Goal: Task Accomplishment & Management: Complete application form

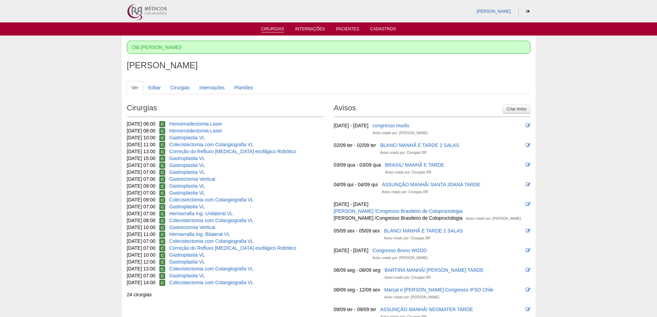
click at [273, 28] on link "Cirurgias" at bounding box center [272, 30] width 23 height 6
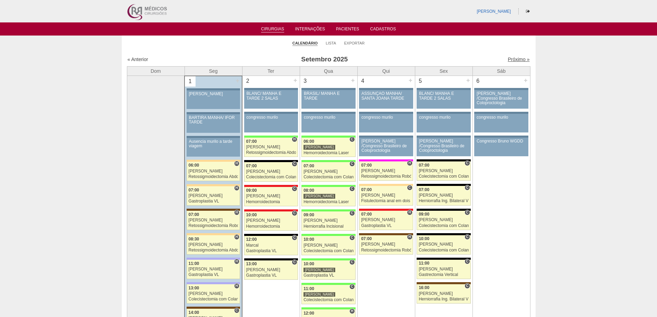
click at [513, 59] on link "Próximo »" at bounding box center [519, 60] width 22 height 6
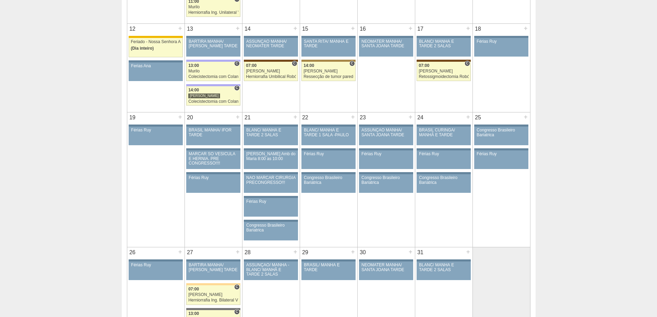
scroll to position [345, 0]
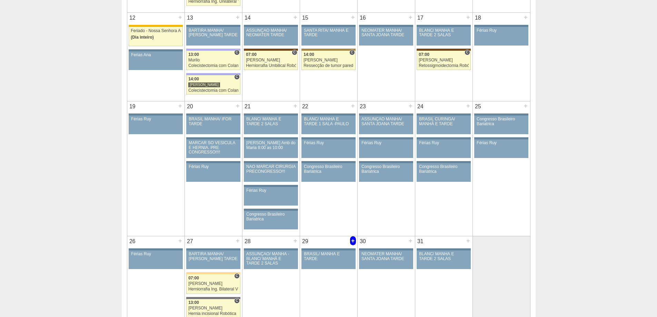
click at [352, 241] on div "+" at bounding box center [353, 240] width 6 height 9
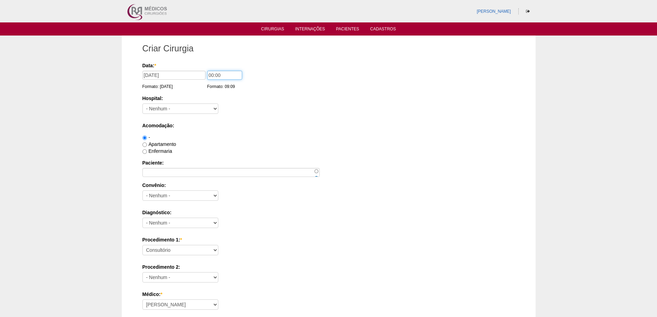
click at [211, 76] on input "00:00" at bounding box center [224, 75] width 35 height 9
type input "07:00"
click at [195, 106] on select "- Nenhum - 9 de Julho Albert Einstein Alvorada América Assunção Bartira Benefic…" at bounding box center [180, 108] width 76 height 10
select select "8"
click at [142, 103] on select "- Nenhum - 9 de Julho Albert Einstein Alvorada América Assunção Bartira Benefic…" at bounding box center [180, 108] width 76 height 10
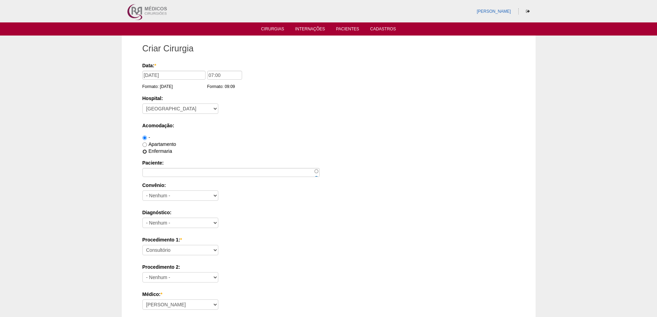
click at [144, 153] on input "Enfermaria" at bounding box center [144, 151] width 4 height 4
radio input "true"
click at [154, 170] on input "Paciente:" at bounding box center [230, 172] width 177 height 9
paste input "Clicia Aparecida de Oliveira Pinto"
type input "Clicia Aparecida de Oliveira Pinto"
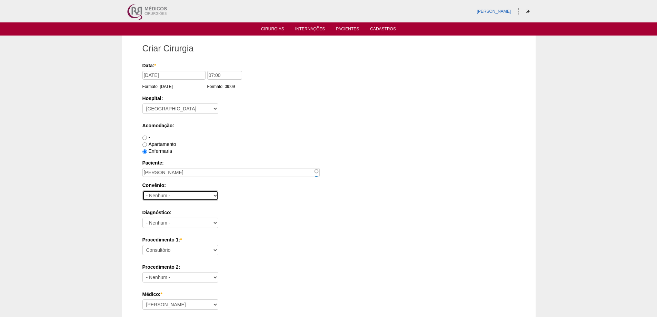
click at [156, 197] on select "- Nenhum - Abet Afresp Allianz Amil Blue Life Caasp Cabesp Caixa de Pensões Car…" at bounding box center [180, 195] width 76 height 10
click at [152, 195] on select "- Nenhum - Abet Afresp Allianz Amil Blue Life Caasp Cabesp Caixa de Pensões Car…" at bounding box center [180, 195] width 76 height 10
select select "26"
click at [142, 190] on select "- Nenhum - Abet Afresp Allianz Amil Blue Life Caasp Cabesp Caixa de Pensões Car…" at bounding box center [180, 195] width 76 height 10
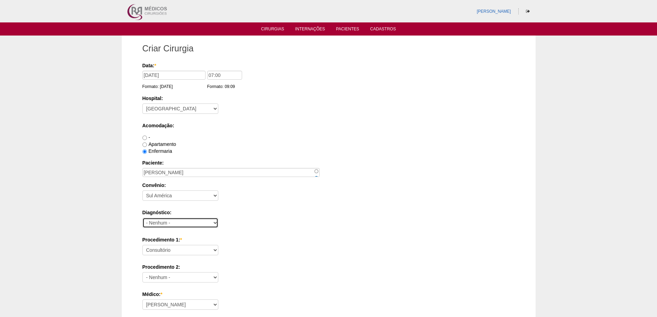
click at [170, 224] on select "- Nenhum - Abdome Agudo Abscesso Hepático Abscesso Perianal Abscesso Peritoneal…" at bounding box center [180, 223] width 76 height 10
select select "3707"
click at [142, 218] on select "- Nenhum - Abdome Agudo Abscesso Hepático Abscesso Perianal Abscesso Peritoneal…" at bounding box center [180, 223] width 76 height 10
click at [166, 248] on select "Consultório Abscesso Hepático - Drenagem Abscesso perianal Amputação Abdômino P…" at bounding box center [180, 250] width 76 height 10
select select "3710"
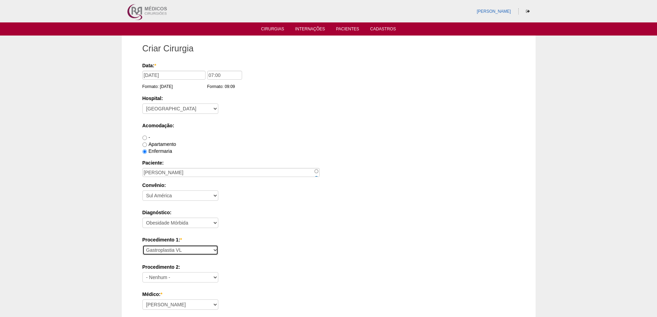
click at [142, 245] on select "Consultório Abscesso Hepático - Drenagem Abscesso perianal Amputação Abdômino P…" at bounding box center [180, 250] width 76 height 10
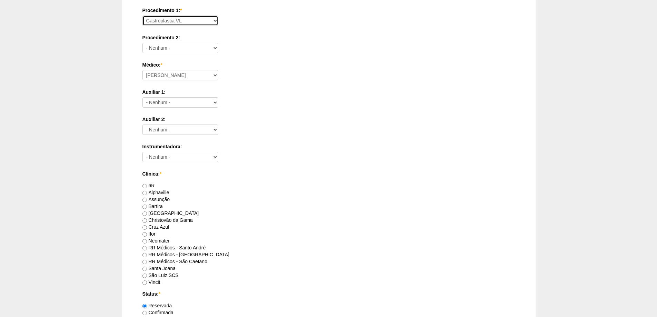
scroll to position [241, 0]
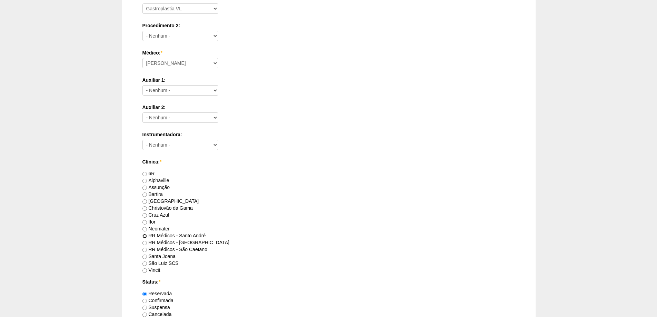
drag, startPoint x: 143, startPoint y: 236, endPoint x: 180, endPoint y: 226, distance: 37.6
click at [144, 236] on input "RR Médicos - Santo André" at bounding box center [144, 236] width 4 height 4
radio input "true"
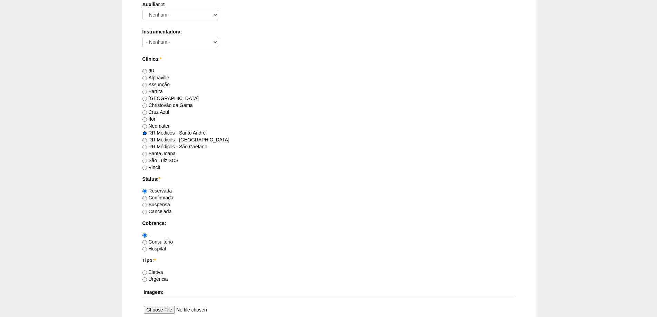
scroll to position [345, 0]
click at [144, 241] on input "Consultório" at bounding box center [144, 241] width 4 height 4
radio input "true"
drag, startPoint x: 144, startPoint y: 271, endPoint x: 213, endPoint y: 251, distance: 71.2
click at [145, 270] on input "Eletiva" at bounding box center [144, 272] width 4 height 4
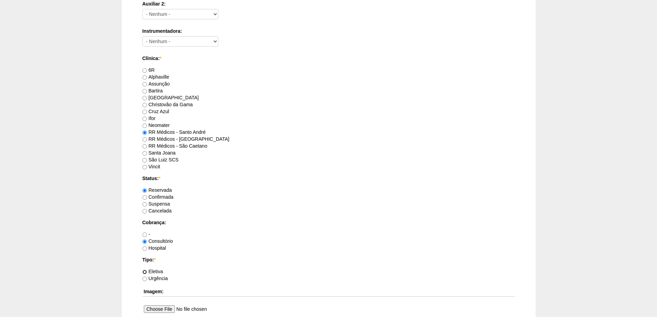
radio input "true"
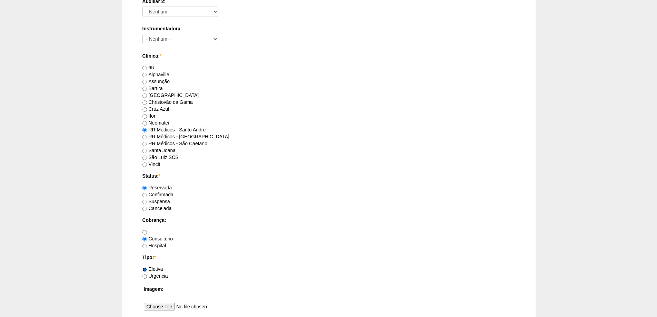
scroll to position [483, 0]
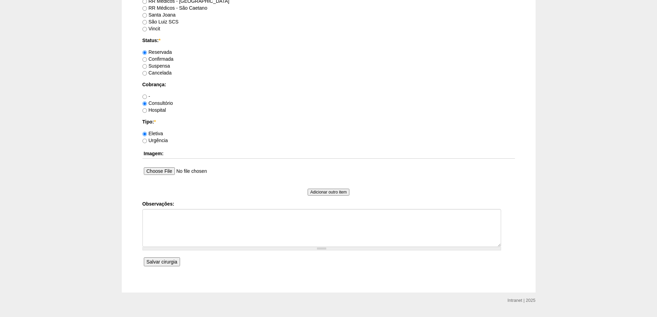
click at [168, 262] on input "Salvar cirurgia" at bounding box center [162, 261] width 36 height 9
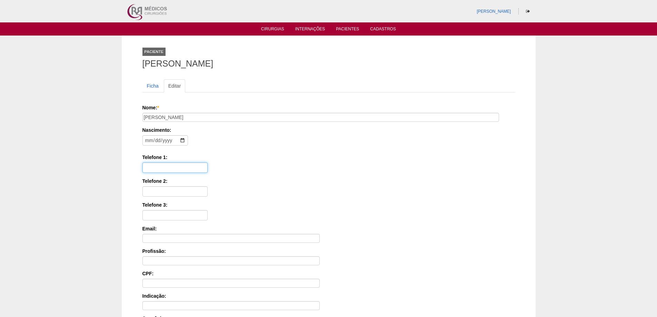
click at [151, 169] on input "Telefone 1:" at bounding box center [174, 167] width 65 height 10
paste input "96947-4140"
type input "1196947-4140"
click at [148, 141] on input "date" at bounding box center [165, 140] width 46 height 10
type input "1987-01-01"
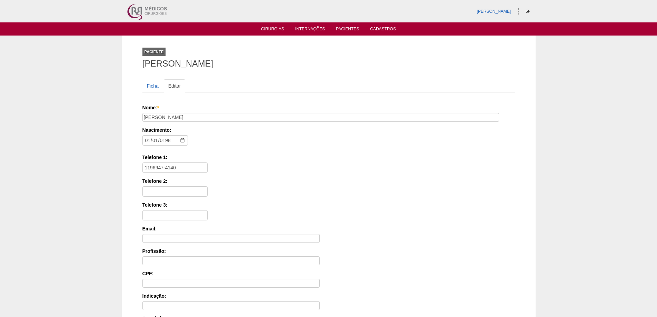
click at [222, 156] on label "Telefone 1:" at bounding box center [328, 157] width 372 height 7
click at [208, 162] on input "1196947-4140" at bounding box center [174, 167] width 65 height 10
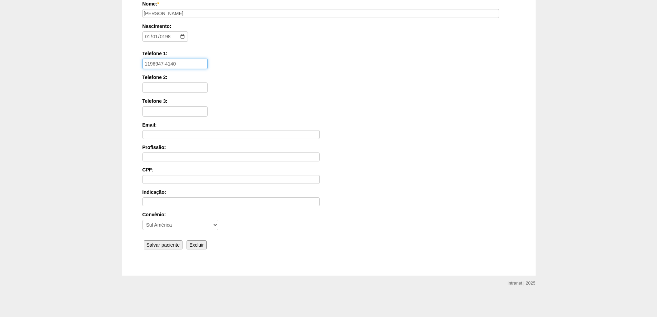
scroll to position [104, 0]
click at [170, 241] on input "Salvar paciente" at bounding box center [163, 244] width 39 height 9
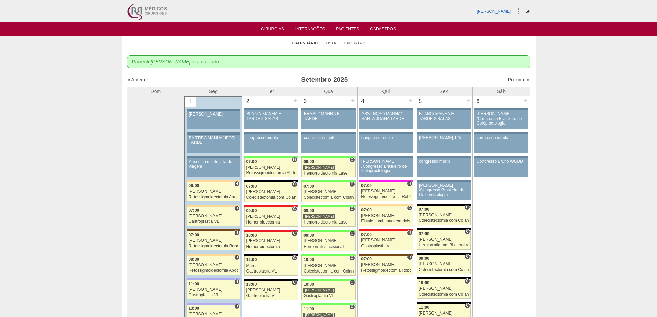
click at [508, 81] on link "Próximo »" at bounding box center [519, 80] width 22 height 6
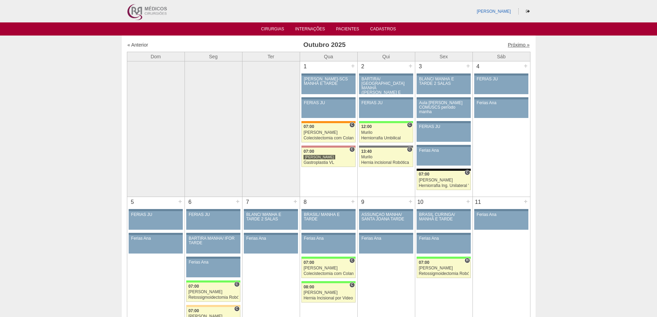
click at [513, 44] on link "Próximo »" at bounding box center [519, 45] width 22 height 6
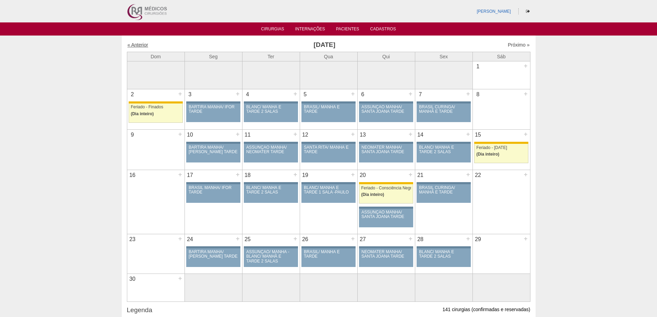
click at [137, 47] on link "« Anterior" at bounding box center [138, 45] width 21 height 6
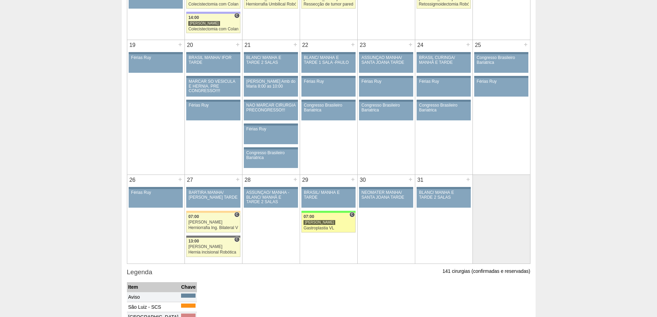
scroll to position [448, 0]
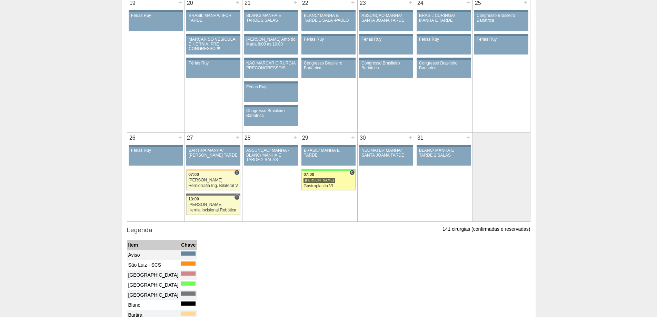
click at [312, 180] on div "[PERSON_NAME]" at bounding box center [319, 180] width 32 height 5
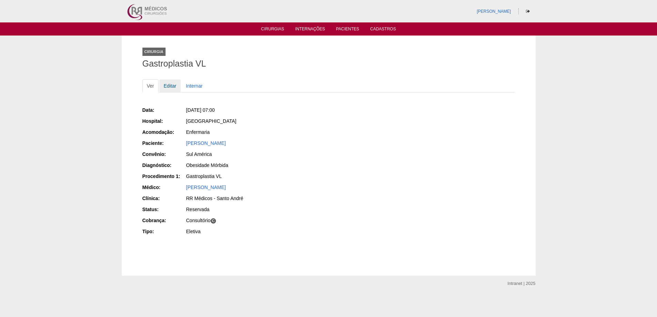
click at [171, 86] on link "Editar" at bounding box center [170, 85] width 22 height 13
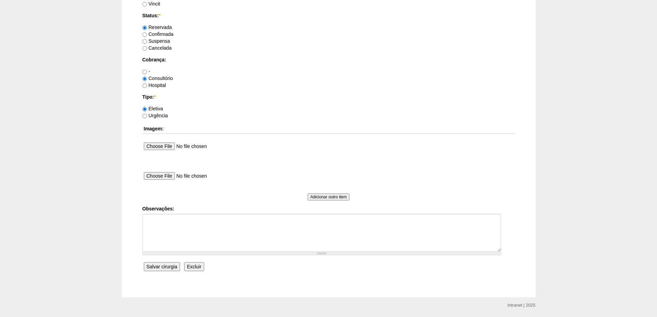
scroll to position [552, 0]
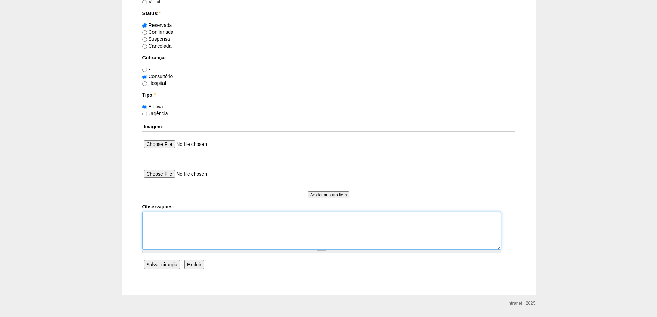
click at [170, 221] on textarea "Observações:" at bounding box center [321, 231] width 359 height 38
type textarea "Checar autorização vencimento"
click at [158, 264] on input "Salvar cirurgia" at bounding box center [162, 264] width 36 height 9
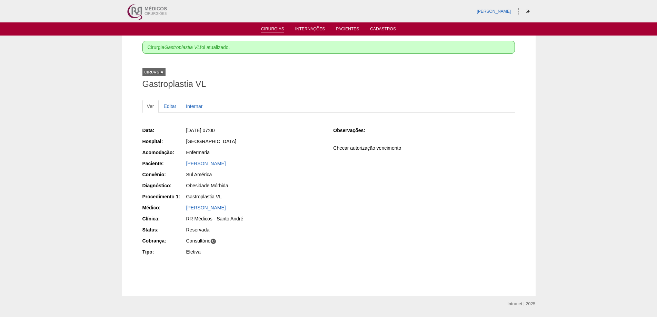
click at [272, 27] on link "Cirurgias" at bounding box center [272, 30] width 23 height 6
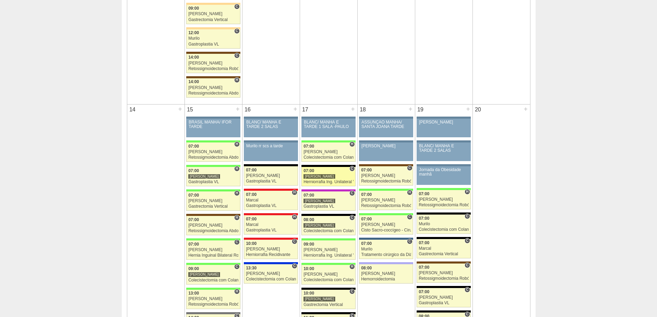
scroll to position [655, 0]
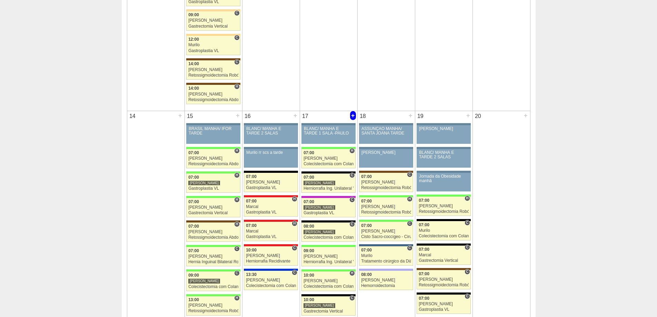
click at [353, 116] on div "+" at bounding box center [353, 115] width 6 height 9
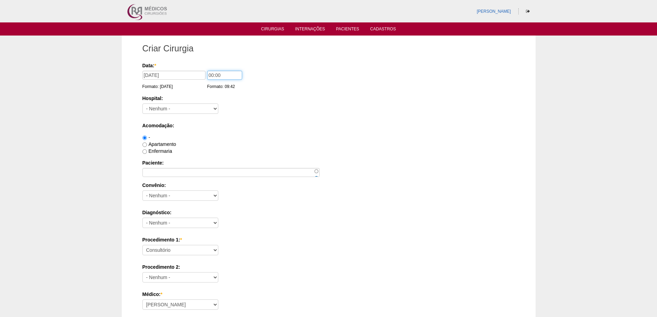
click at [211, 74] on input "00:00" at bounding box center [224, 75] width 35 height 9
type input "13:00"
click at [181, 110] on select "- Nenhum - 9 de Julho Albert Einstein Alvorada América Assunção Bartira Benefic…" at bounding box center [180, 108] width 76 height 10
select select "67"
click at [142, 103] on select "- Nenhum - 9 de Julho Albert Einstein Alvorada América Assunção Bartira Benefic…" at bounding box center [180, 108] width 76 height 10
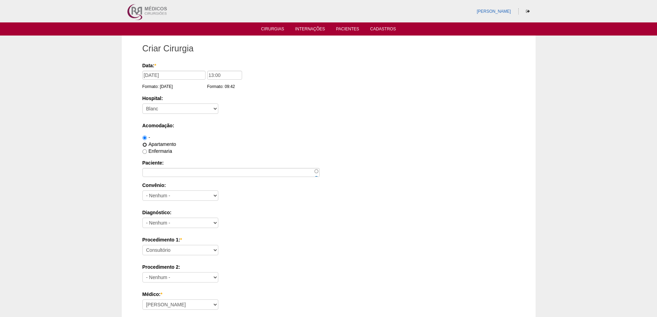
click at [145, 144] on input "Apartamento" at bounding box center [144, 144] width 4 height 4
radio input "true"
drag, startPoint x: 157, startPoint y: 170, endPoint x: 161, endPoint y: 162, distance: 8.9
click at [158, 168] on input "Paciente:" at bounding box center [230, 172] width 177 height 9
click at [160, 170] on input "Paciente:" at bounding box center [230, 172] width 177 height 9
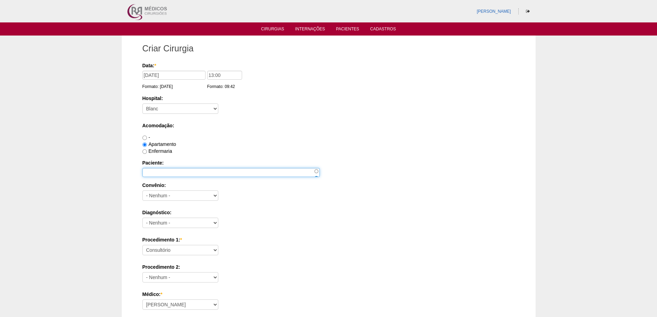
paste input "[PERSON_NAME] [MEDICAL_DATA]"
type input "[PERSON_NAME] [MEDICAL_DATA]"
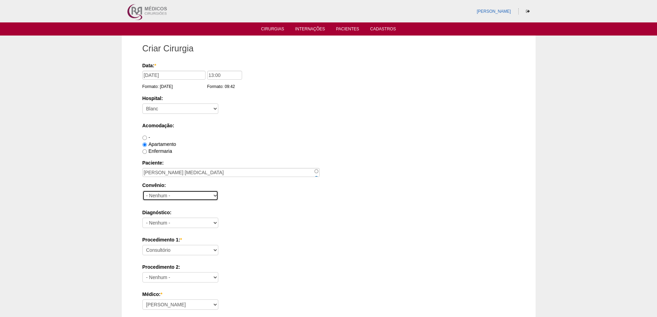
click at [158, 195] on select "- Nenhum - Abet Afresp Allianz Amil Blue Life Caasp Cabesp Caixa de Pensões Car…" at bounding box center [180, 195] width 76 height 10
select select "8907"
click at [142, 190] on select "- Nenhum - Abet Afresp Allianz Amil Blue Life Caasp Cabesp Caixa de Pensões Car…" at bounding box center [180, 195] width 76 height 10
click at [176, 223] on select "- Nenhum - Abdome Agudo Abscesso Hepático Abscesso Perianal Abscesso Peritoneal…" at bounding box center [180, 223] width 76 height 10
select select "3707"
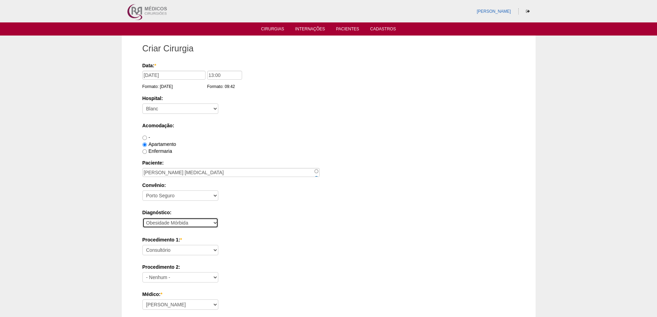
click at [142, 218] on select "- Nenhum - Abdome Agudo Abscesso Hepático Abscesso Perianal Abscesso Peritoneal…" at bounding box center [180, 223] width 76 height 10
click at [176, 250] on select "Consultório Abscesso Hepático - Drenagem Abscesso perianal Amputação Abdômino P…" at bounding box center [180, 250] width 76 height 10
select select "3710"
click at [142, 245] on select "Consultório Abscesso Hepático - Drenagem Abscesso perianal Amputação Abdômino P…" at bounding box center [180, 250] width 76 height 10
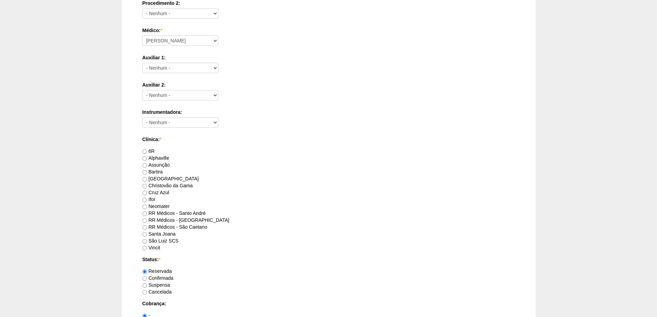
scroll to position [276, 0]
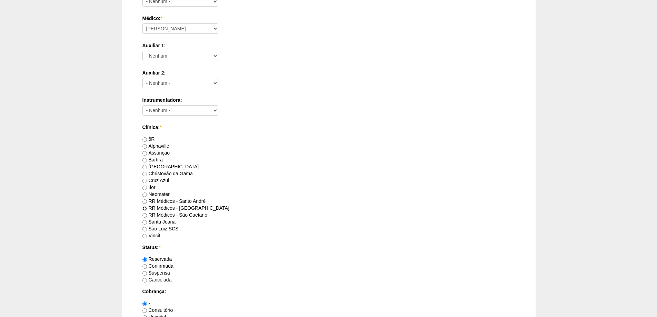
click at [144, 208] on input "RR Médicos - São Bernardo do Campo" at bounding box center [144, 208] width 4 height 4
radio input "true"
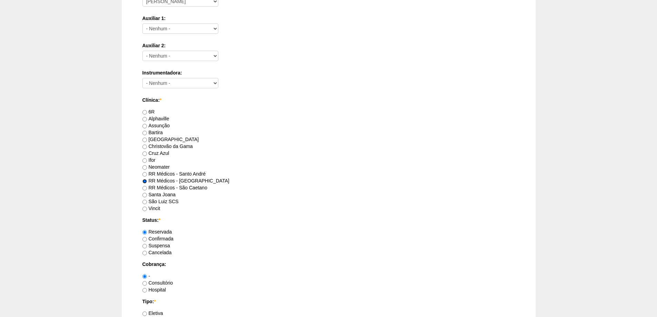
scroll to position [379, 0]
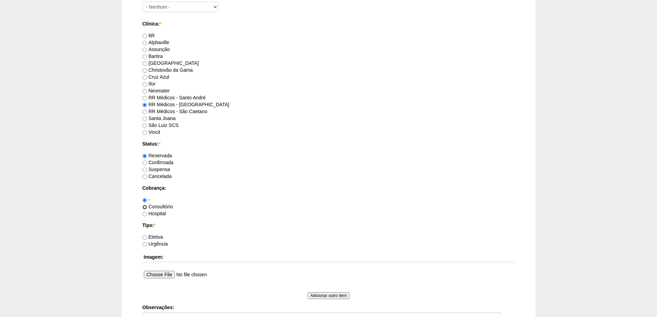
click at [145, 207] on input "Consultório" at bounding box center [144, 207] width 4 height 4
radio input "true"
click at [147, 236] on input "Eletiva" at bounding box center [144, 237] width 4 height 4
radio input "true"
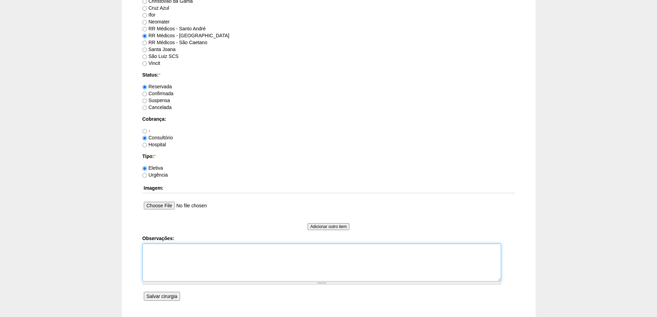
click at [158, 248] on textarea "Observações:" at bounding box center [321, 262] width 359 height 38
type textarea "Perder 5 Kg"
click at [161, 298] on input "Salvar cirurgia" at bounding box center [162, 296] width 36 height 9
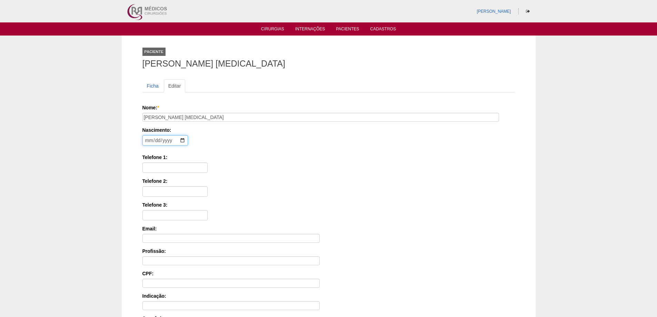
click at [145, 143] on input "date" at bounding box center [165, 140] width 46 height 10
type input "[DATE]"
click at [151, 167] on input "Telefone 1:" at bounding box center [174, 167] width 65 height 10
paste input "97990-9795"
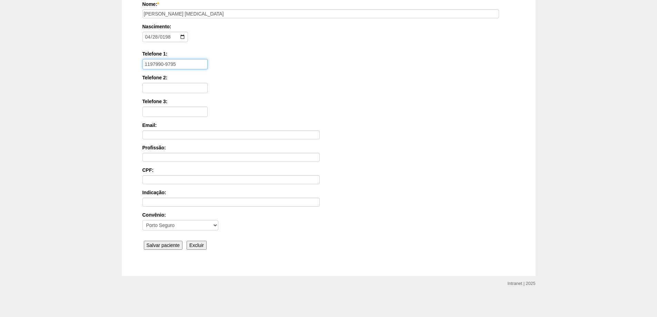
scroll to position [104, 0]
type input "1197990-9795"
click at [157, 243] on input "Salvar paciente" at bounding box center [163, 244] width 39 height 9
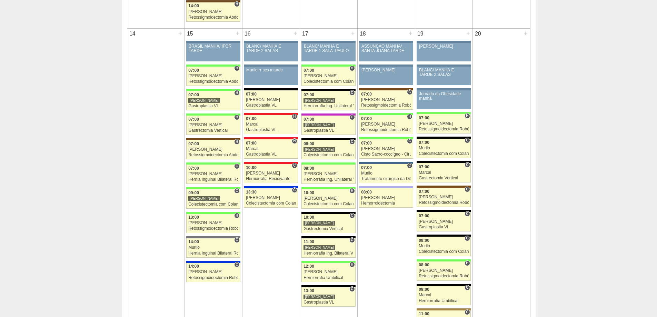
scroll to position [759, 0]
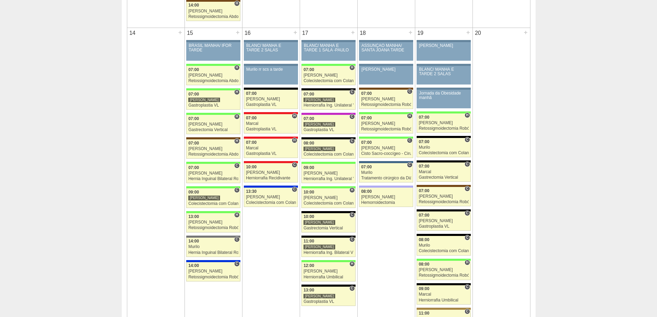
click at [536, 296] on div "Calendário Lista Exportar Paciente [PERSON_NAME][MEDICAL_DATA] foi atualizado. …" at bounding box center [328, 184] width 657 height 1815
